Goal: Check status: Check status

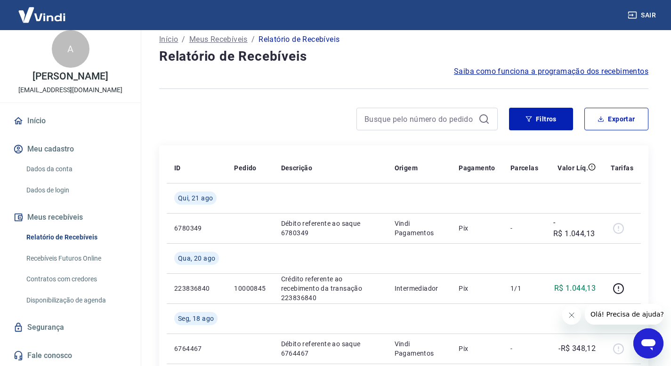
scroll to position [11, 0]
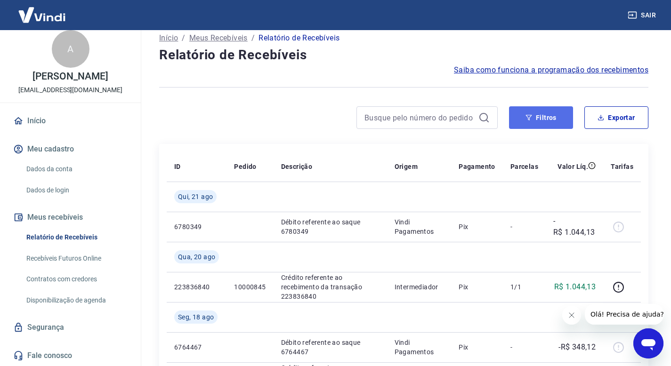
click at [517, 119] on button "Filtros" at bounding box center [541, 117] width 64 height 23
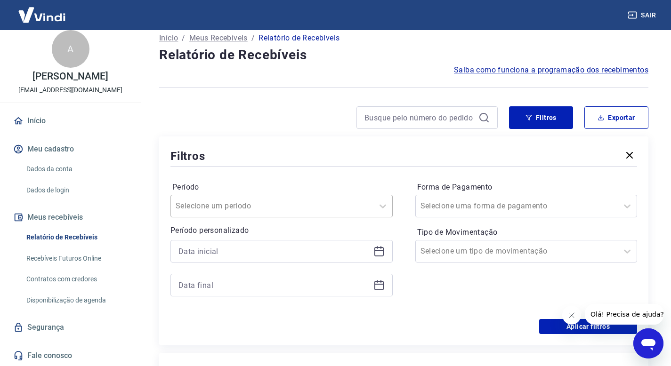
click at [264, 201] on div "Selecione um período" at bounding box center [272, 206] width 202 height 17
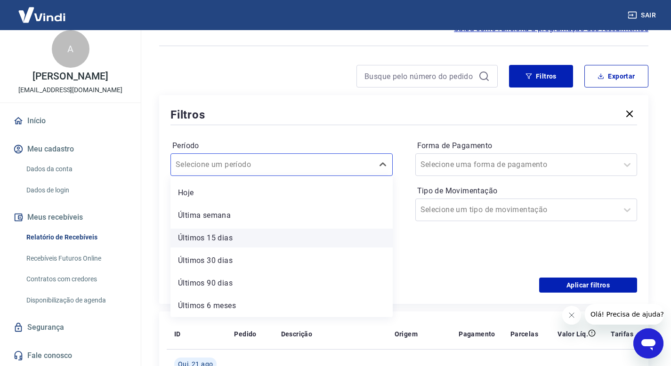
scroll to position [0, 0]
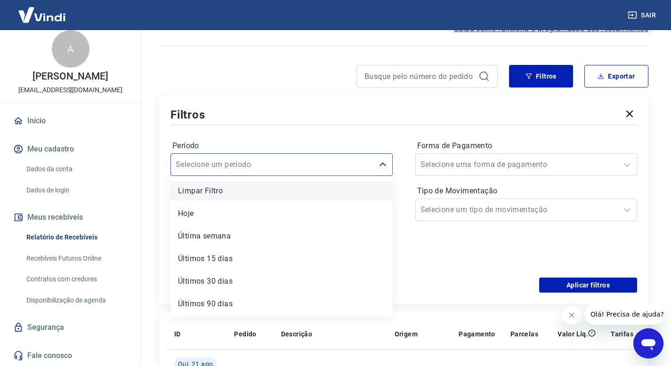
click at [217, 193] on div "Limpar Filtro" at bounding box center [281, 191] width 222 height 19
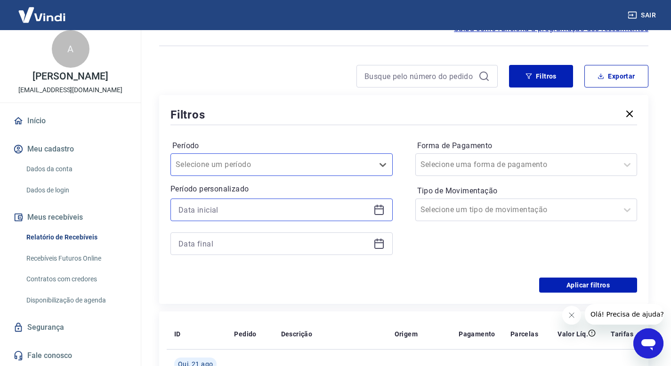
click at [241, 206] on input at bounding box center [273, 210] width 191 height 14
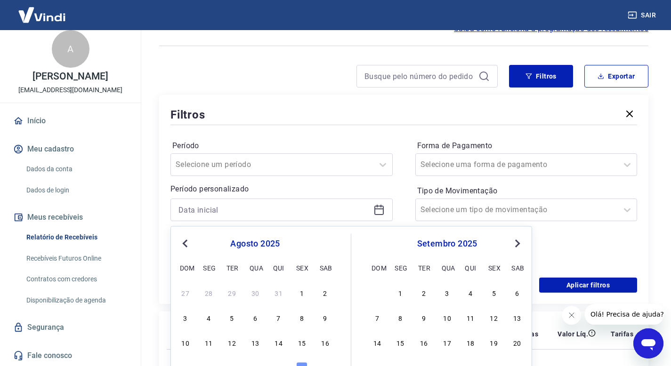
click at [179, 242] on button "Previous Month" at bounding box center [184, 243] width 11 height 11
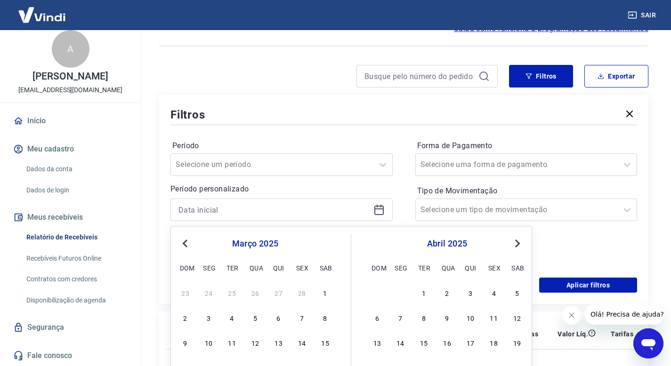
click at [179, 242] on button "Previous Month" at bounding box center [184, 243] width 11 height 11
click at [180, 242] on button "Previous Month" at bounding box center [184, 243] width 11 height 11
click at [257, 293] on div "1" at bounding box center [254, 292] width 11 height 11
type input "[DATE]"
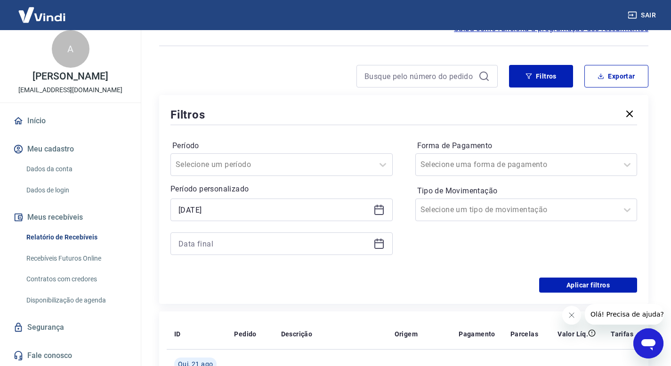
scroll to position [87, 0]
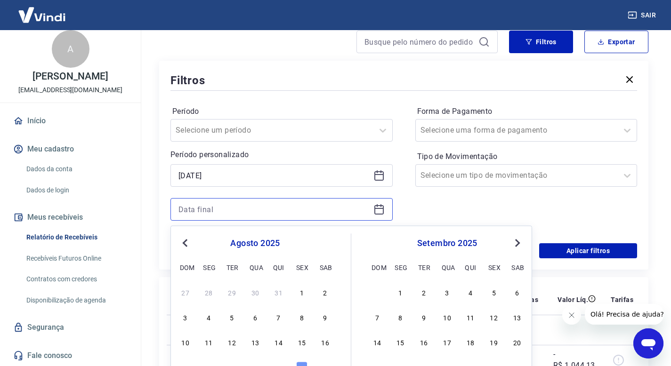
click at [278, 206] on input at bounding box center [273, 209] width 191 height 14
click at [183, 240] on button "Previous Month" at bounding box center [184, 243] width 11 height 11
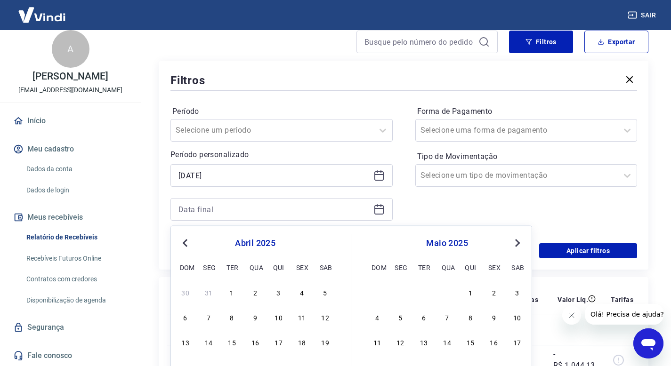
click at [183, 240] on button "Previous Month" at bounding box center [184, 243] width 11 height 11
click at [185, 240] on button "Previous Month" at bounding box center [184, 243] width 11 height 11
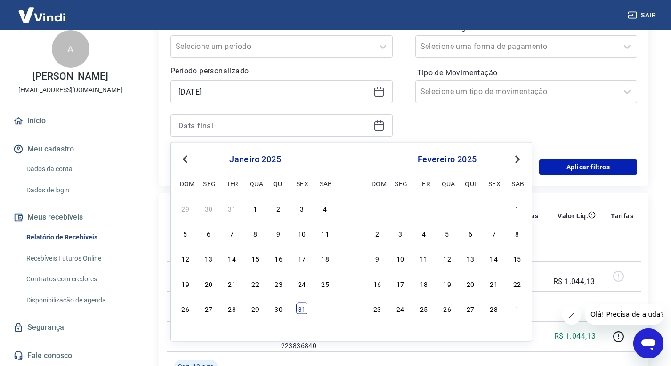
click at [298, 305] on div "31" at bounding box center [301, 308] width 11 height 11
type input "[DATE]"
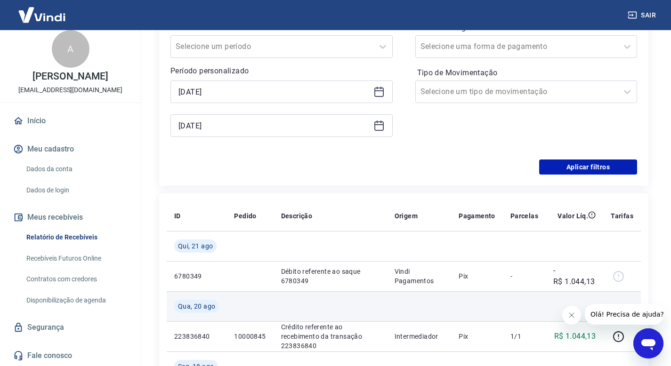
scroll to position [178, 0]
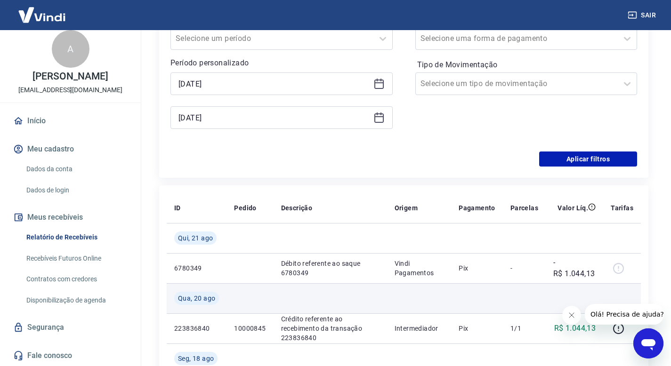
click at [309, 297] on td at bounding box center [329, 298] width 113 height 30
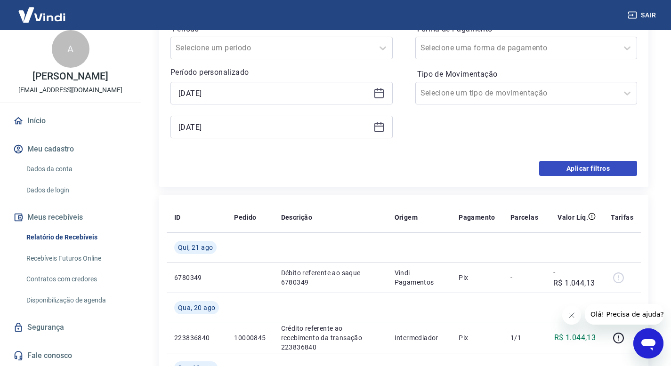
scroll to position [168, 0]
click at [565, 169] on button "Aplicar filtros" at bounding box center [588, 169] width 98 height 15
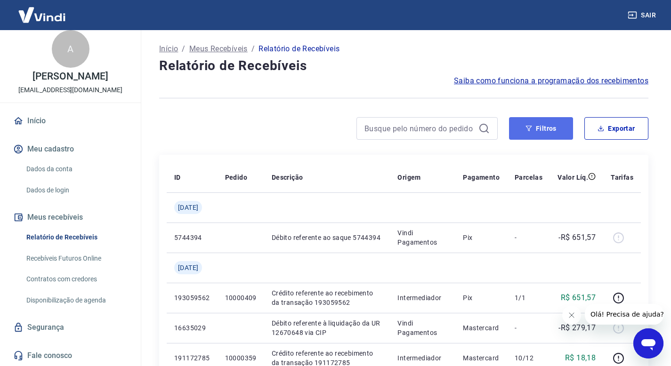
click at [546, 128] on button "Filtros" at bounding box center [541, 128] width 64 height 23
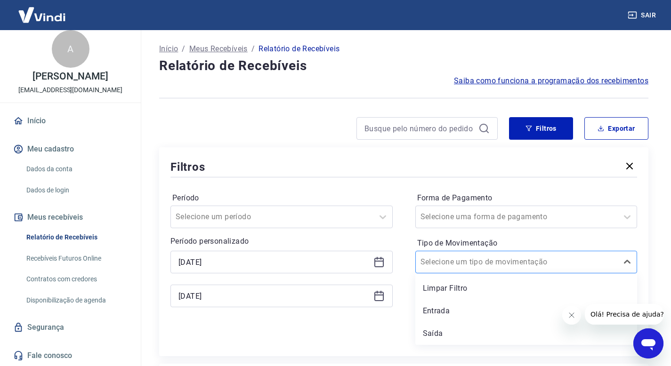
click at [476, 269] on div "Selecione um tipo de movimentação" at bounding box center [517, 262] width 202 height 17
click at [426, 329] on div "Saída" at bounding box center [526, 333] width 222 height 19
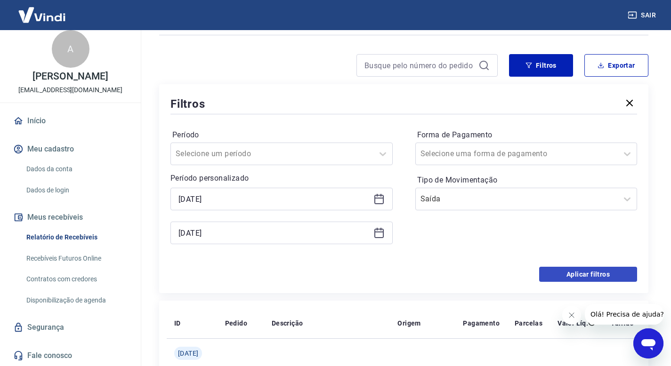
scroll to position [70, 0]
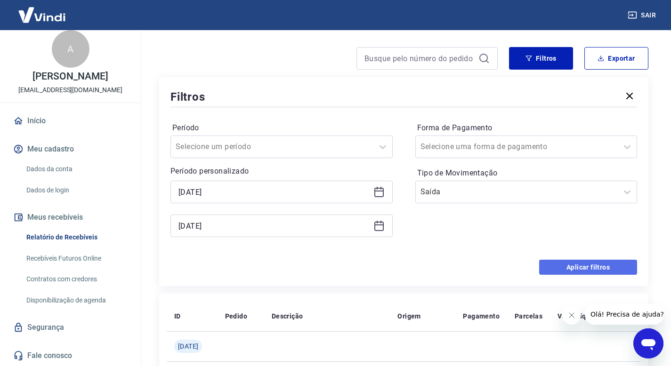
click at [561, 265] on button "Aplicar filtros" at bounding box center [588, 267] width 98 height 15
